Goal: Information Seeking & Learning: Learn about a topic

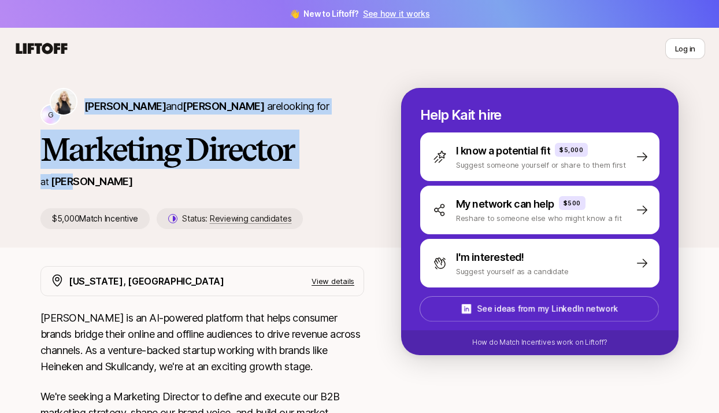
drag, startPoint x: 84, startPoint y: 109, endPoint x: 93, endPoint y: 180, distance: 72.3
click at [93, 180] on div "G Kait Stephens and Genevieve Flynn are looking for Marketing Director at Brij …" at bounding box center [220, 158] width 361 height 141
copy div "Kait Stephens and Genevieve Flynn are looking for Marketing Director at Brij"
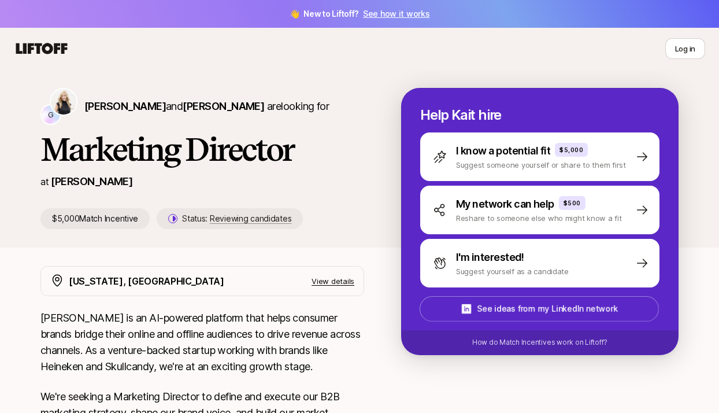
click at [229, 313] on p "Brij is an AI-powered platform that helps consumer brands bridge their online a…" at bounding box center [202, 342] width 324 height 65
click at [363, 338] on p "Brij is an AI-powered platform that helps consumer brands bridge their online a…" at bounding box center [202, 342] width 324 height 65
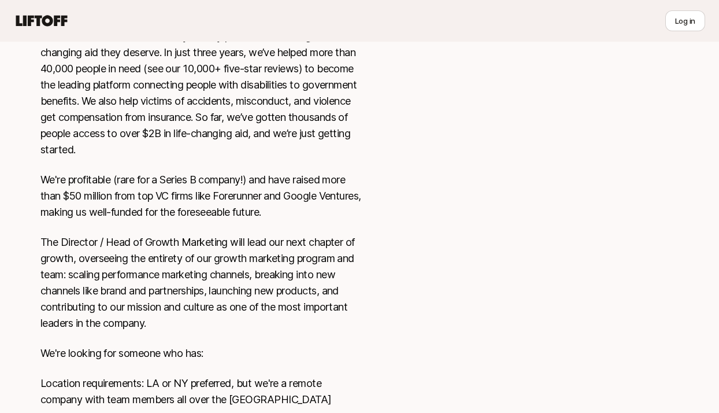
scroll to position [342, 0]
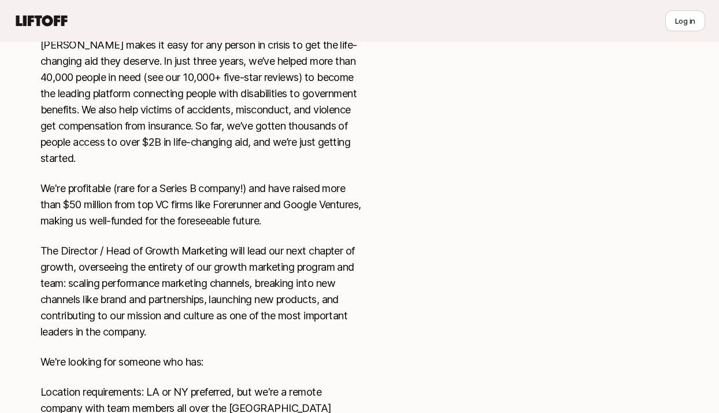
click at [331, 218] on div "At any given time, 16 million Americans are experiencing a crisis that requires…" at bounding box center [202, 194] width 324 height 472
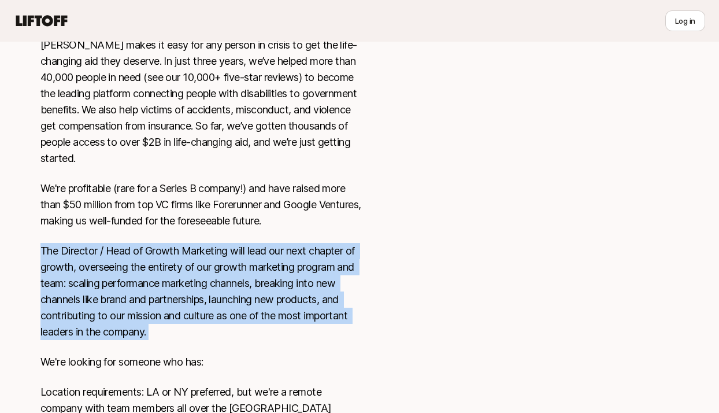
click at [331, 218] on div "At any given time, 16 million Americans are experiencing a crisis that requires…" at bounding box center [202, 194] width 324 height 472
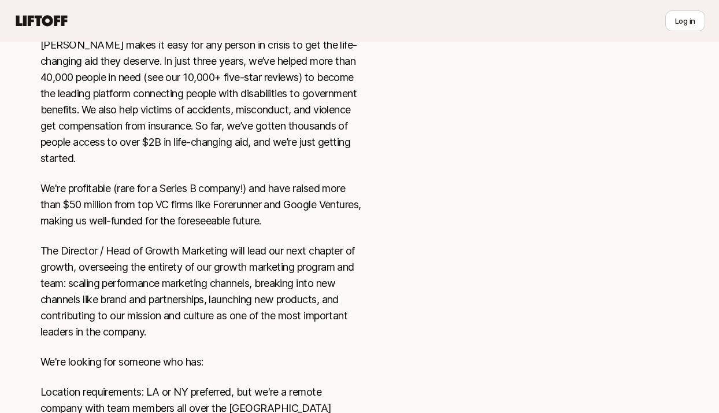
click at [338, 209] on p "We're profitable (rare for a Series B company!) and have raised more than $50 m…" at bounding box center [202, 204] width 324 height 49
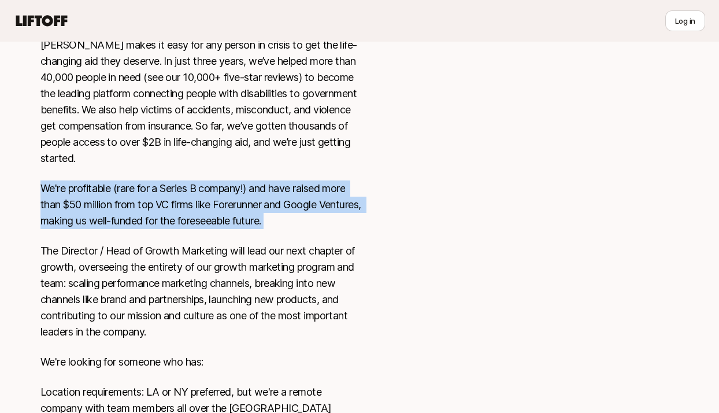
click at [338, 209] on p "We're profitable (rare for a Series B company!) and have raised more than $50 m…" at bounding box center [202, 204] width 324 height 49
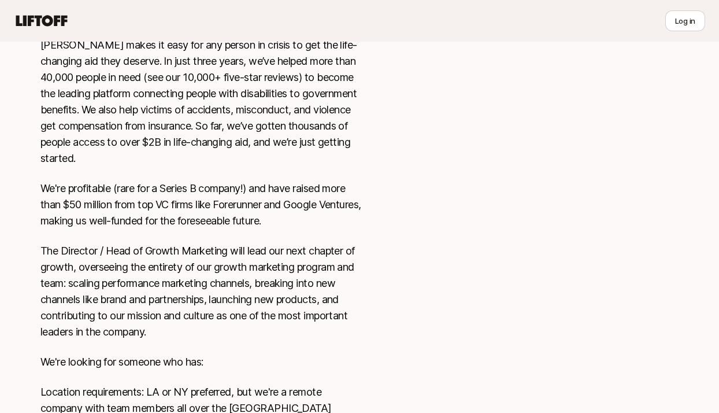
click at [329, 260] on p "The Director / Head of Growth Marketing will lead our next chapter of growth, o…" at bounding box center [202, 291] width 324 height 97
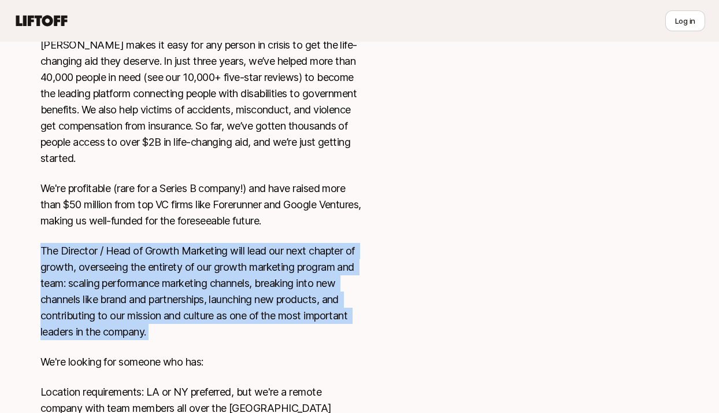
click at [329, 260] on p "The Director / Head of Growth Marketing will lead our next chapter of growth, o…" at bounding box center [202, 291] width 324 height 97
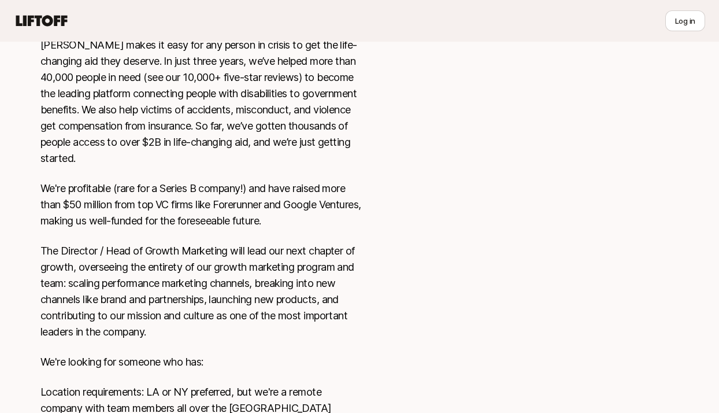
click at [317, 312] on p "The Director / Head of Growth Marketing will lead our next chapter of growth, o…" at bounding box center [202, 291] width 324 height 97
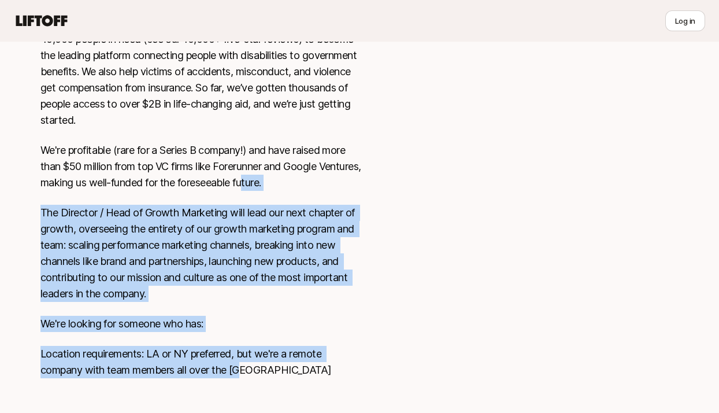
drag, startPoint x: 304, startPoint y: 375, endPoint x: 296, endPoint y: 158, distance: 217.0
click at [295, 159] on div "At any given time, 16 million Americans are experiencing a crisis that requires…" at bounding box center [202, 156] width 324 height 472
click at [296, 158] on p "We're profitable (rare for a Series B company!) and have raised more than $50 m…" at bounding box center [202, 166] width 324 height 49
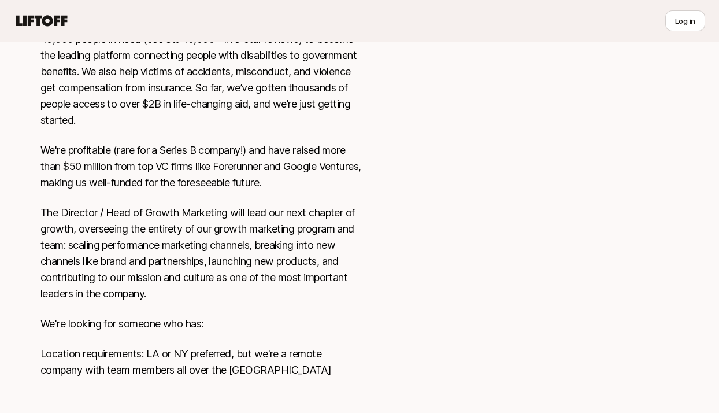
click at [295, 167] on p "We're profitable (rare for a Series B company!) and have raised more than $50 m…" at bounding box center [202, 166] width 324 height 49
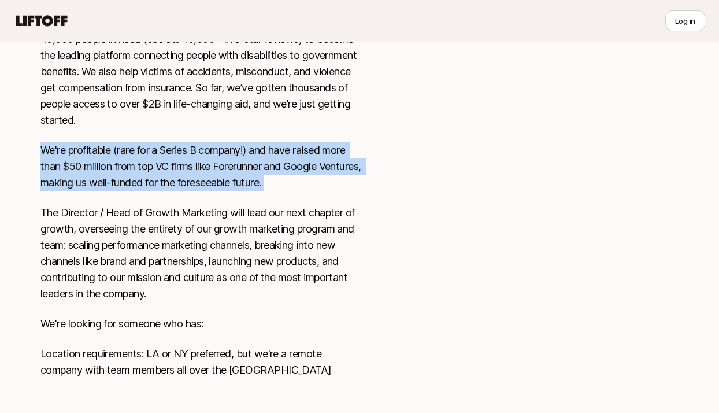
click at [332, 172] on p "We're profitable (rare for a Series B company!) and have raised more than $50 m…" at bounding box center [202, 166] width 324 height 49
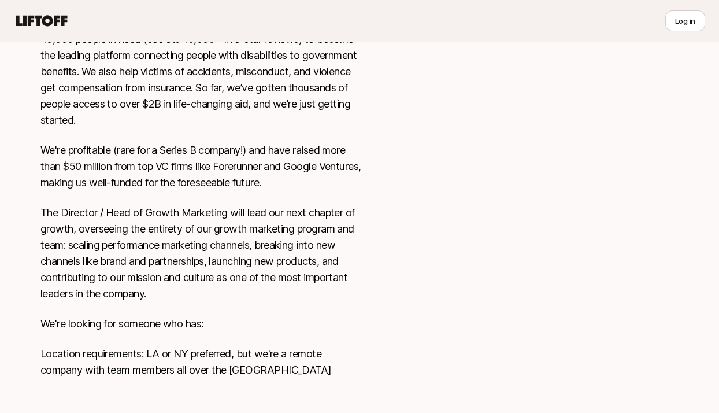
click at [332, 172] on p "We're profitable (rare for a Series B company!) and have raised more than $50 m…" at bounding box center [202, 166] width 324 height 49
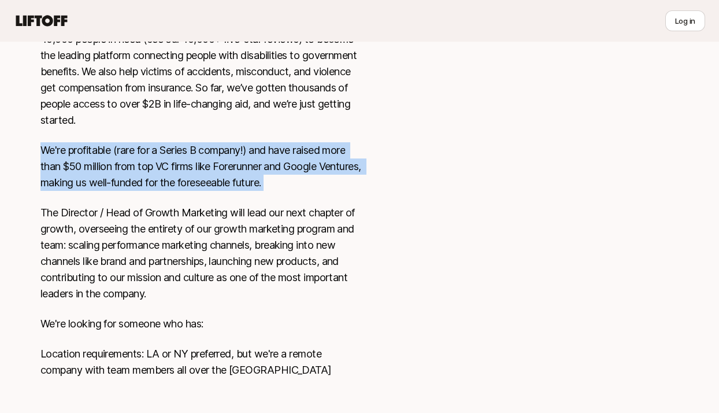
click at [305, 241] on p "The Director / Head of Growth Marketing will lead our next chapter of growth, o…" at bounding box center [202, 253] width 324 height 97
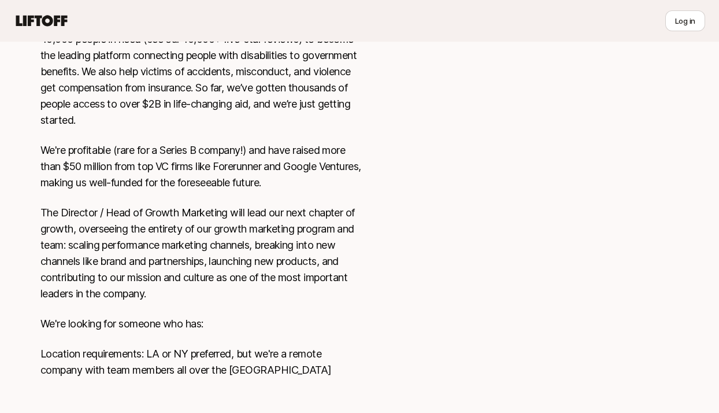
click at [305, 241] on p "The Director / Head of Growth Marketing will lead our next chapter of growth, o…" at bounding box center [202, 253] width 324 height 97
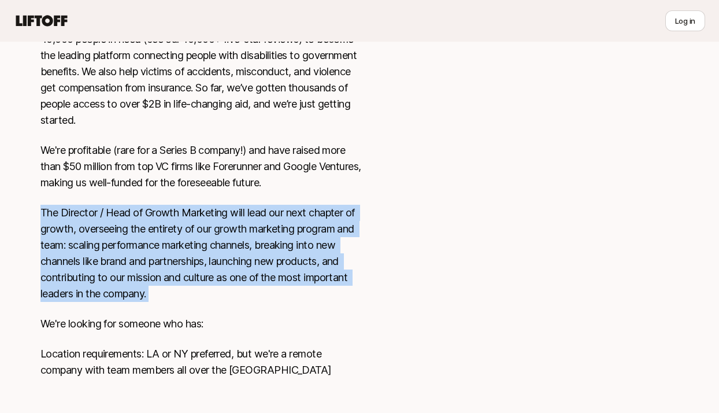
click at [291, 319] on div "At any given time, 16 million Americans are experiencing a crisis that requires…" at bounding box center [202, 156] width 324 height 472
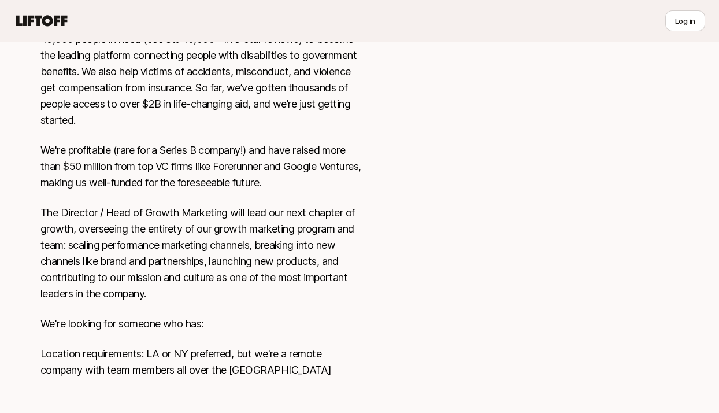
click at [291, 319] on div "At any given time, 16 million Americans are experiencing a crisis that requires…" at bounding box center [202, 156] width 324 height 472
click at [289, 355] on p "Location requirements: LA or NY preferred, but we're a remote company with team…" at bounding box center [202, 362] width 324 height 32
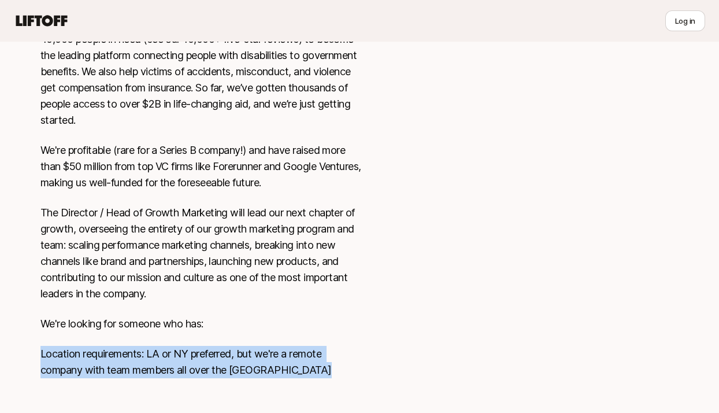
click at [294, 357] on p "Location requirements: LA or NY preferred, but we're a remote company with team…" at bounding box center [202, 362] width 324 height 32
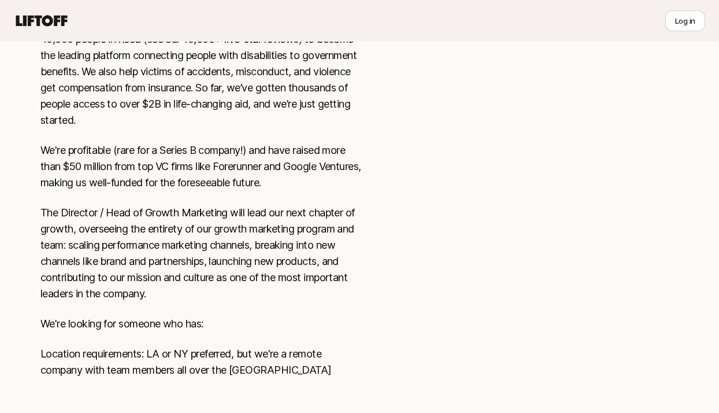
click at [294, 357] on p "Location requirements: LA or NY preferred, but we're a remote company with team…" at bounding box center [202, 362] width 324 height 32
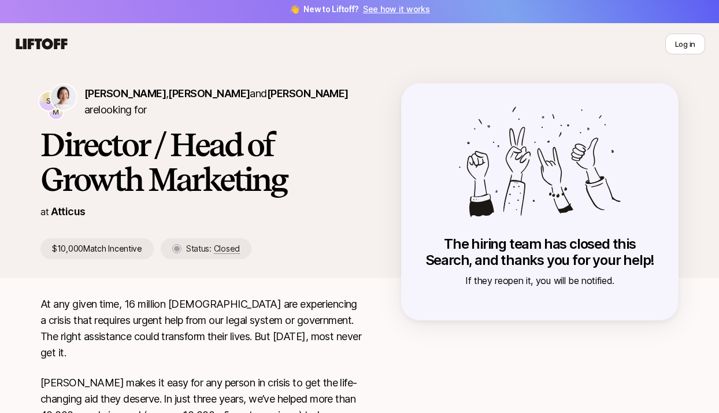
scroll to position [0, 0]
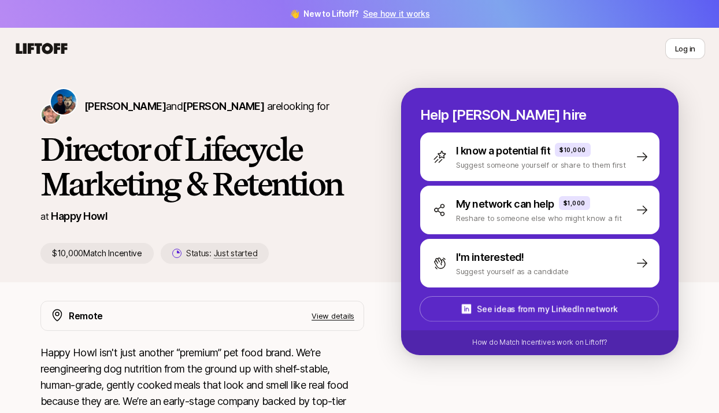
click at [105, 179] on h1 "Director of Lifecycle Marketing & Retention" at bounding box center [202, 166] width 324 height 69
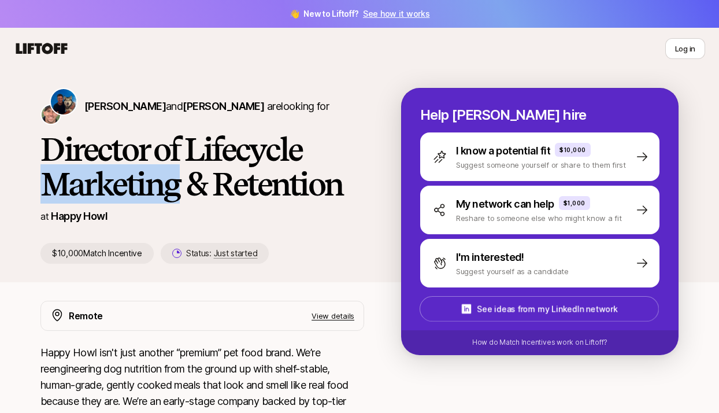
click at [105, 179] on h1 "Director of Lifecycle Marketing & Retention" at bounding box center [202, 166] width 324 height 69
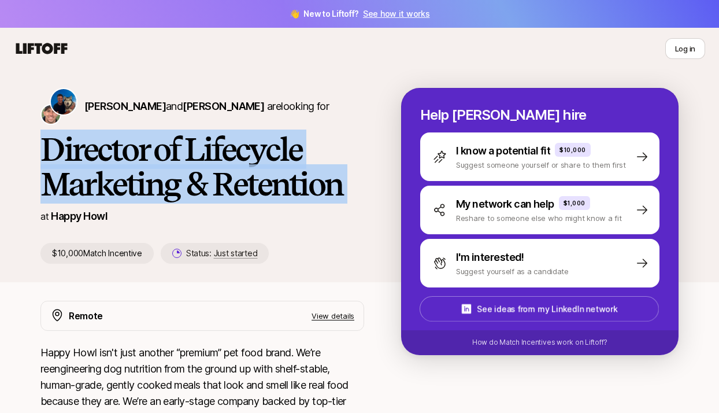
click at [105, 179] on h1 "Director of Lifecycle Marketing & Retention" at bounding box center [202, 166] width 324 height 69
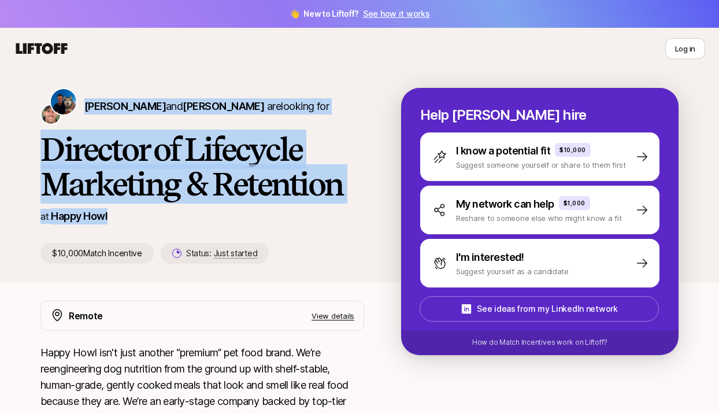
drag, startPoint x: 83, startPoint y: 110, endPoint x: 138, endPoint y: 227, distance: 129.6
click at [138, 227] on div "[PERSON_NAME] and [PERSON_NAME] are looking for Director of Lifecycle Marketing…" at bounding box center [220, 176] width 361 height 176
copy div "Colin Buckley and Josh Pierce are looking for Director of Lifecycle Marketing &…"
click at [357, 73] on div "Colin Buckley and Josh Pierce are looking for Director of Lifecycle Marketing &…" at bounding box center [359, 175] width 719 height 213
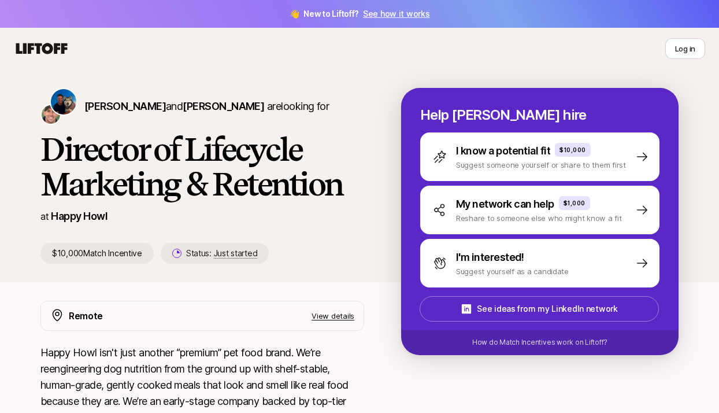
click at [288, 153] on h1 "Director of Lifecycle Marketing & Retention" at bounding box center [202, 166] width 324 height 69
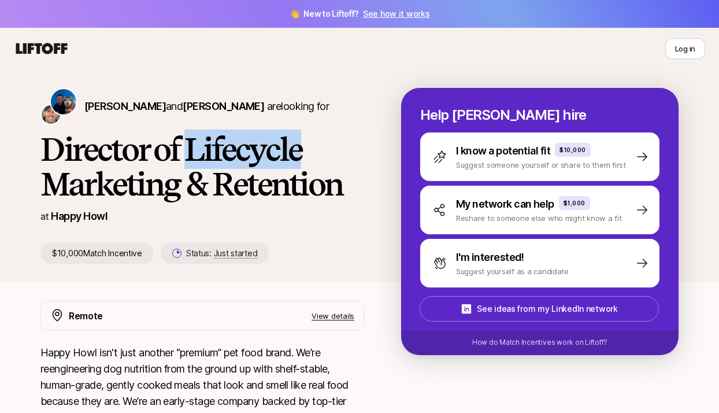
click at [288, 153] on h1 "Director of Lifecycle Marketing & Retention" at bounding box center [202, 166] width 324 height 69
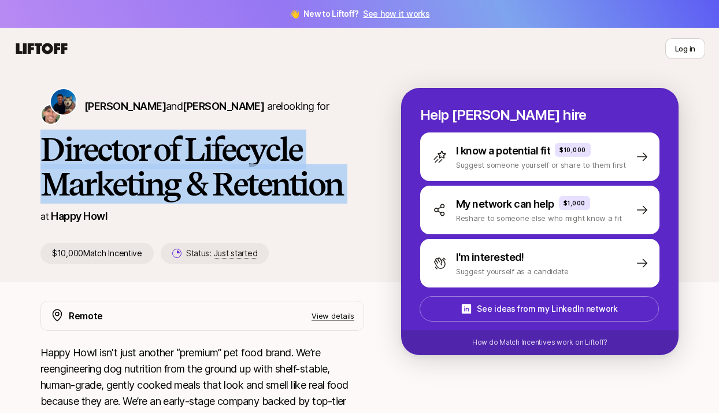
click at [288, 153] on h1 "Director of Lifecycle Marketing & Retention" at bounding box center [202, 166] width 324 height 69
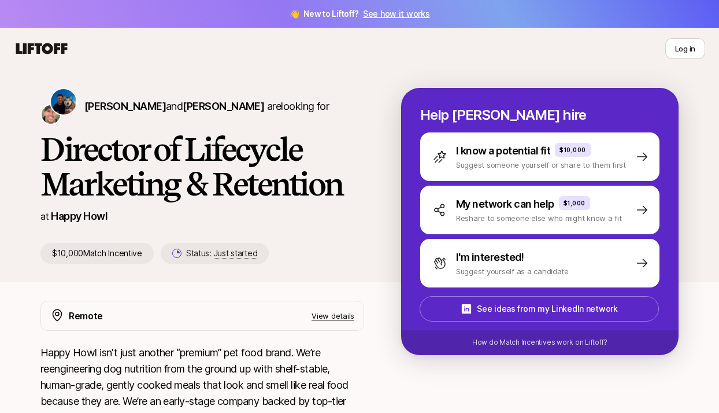
click at [302, 178] on h1 "Director of Lifecycle Marketing & Retention" at bounding box center [202, 166] width 324 height 69
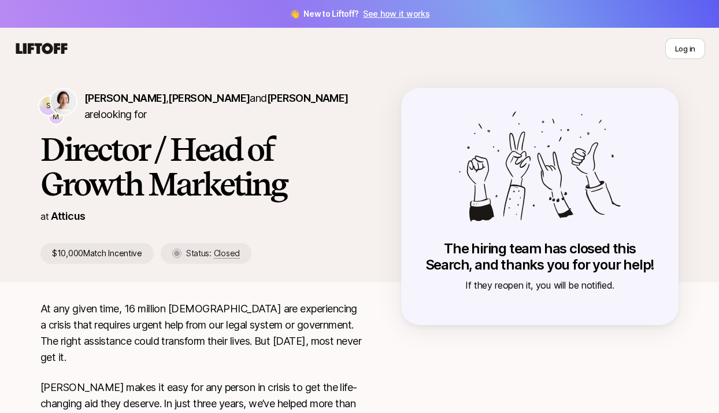
click at [325, 165] on h1 "Director / Head of Growth Marketing" at bounding box center [202, 166] width 324 height 69
